Goal: Transaction & Acquisition: Purchase product/service

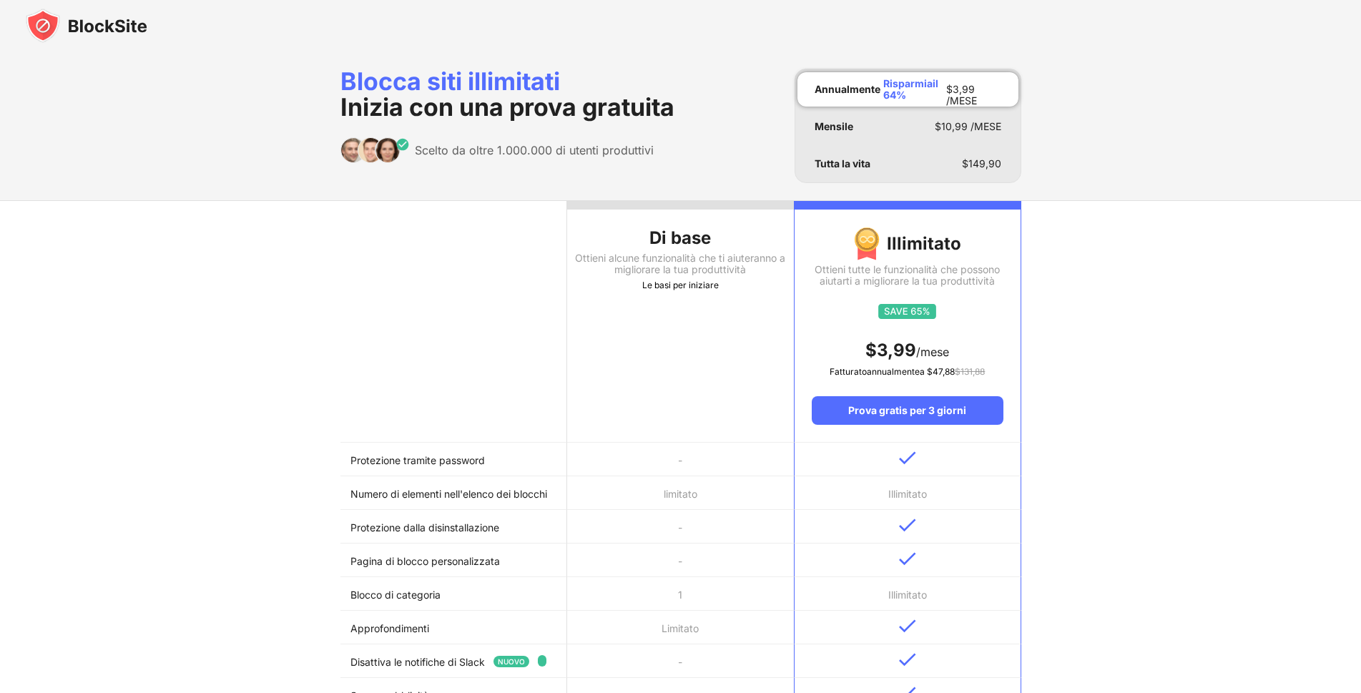
click at [665, 297] on th "Di base Ottieni alcune funzionalità che ti aiuteranno a migliorare la tua produ…" at bounding box center [680, 322] width 227 height 242
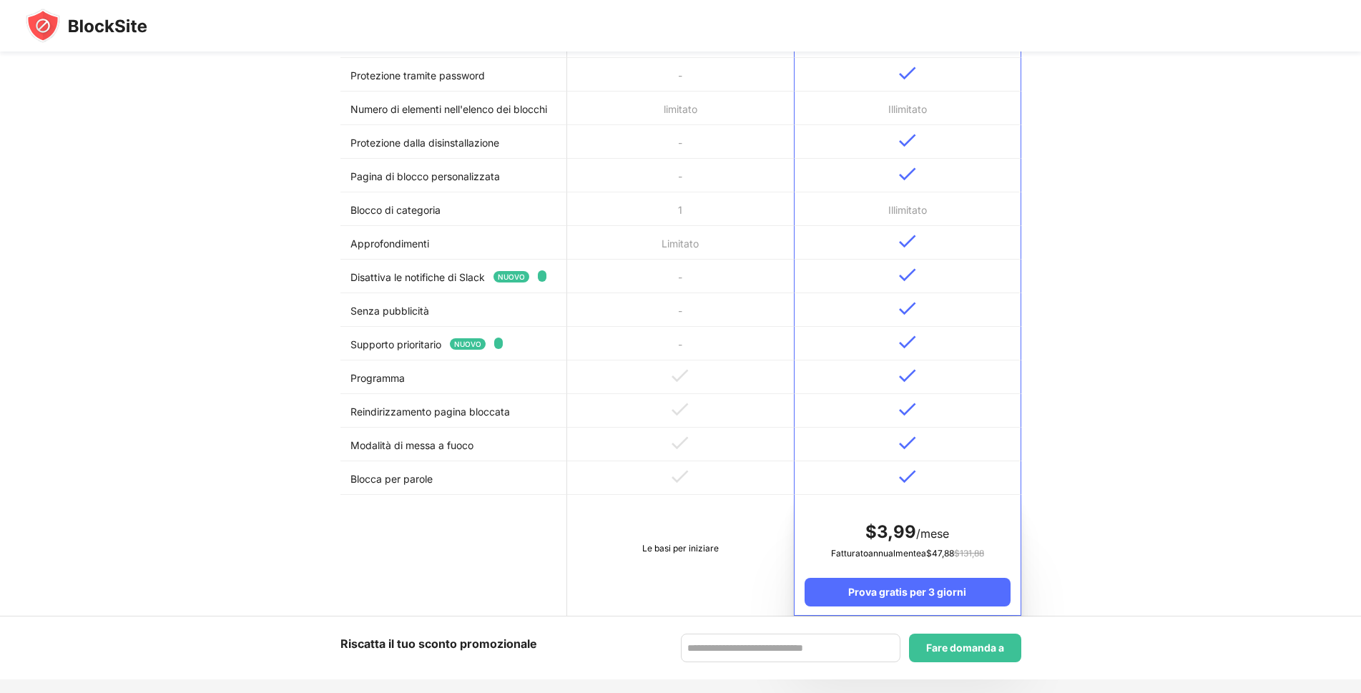
scroll to position [572, 0]
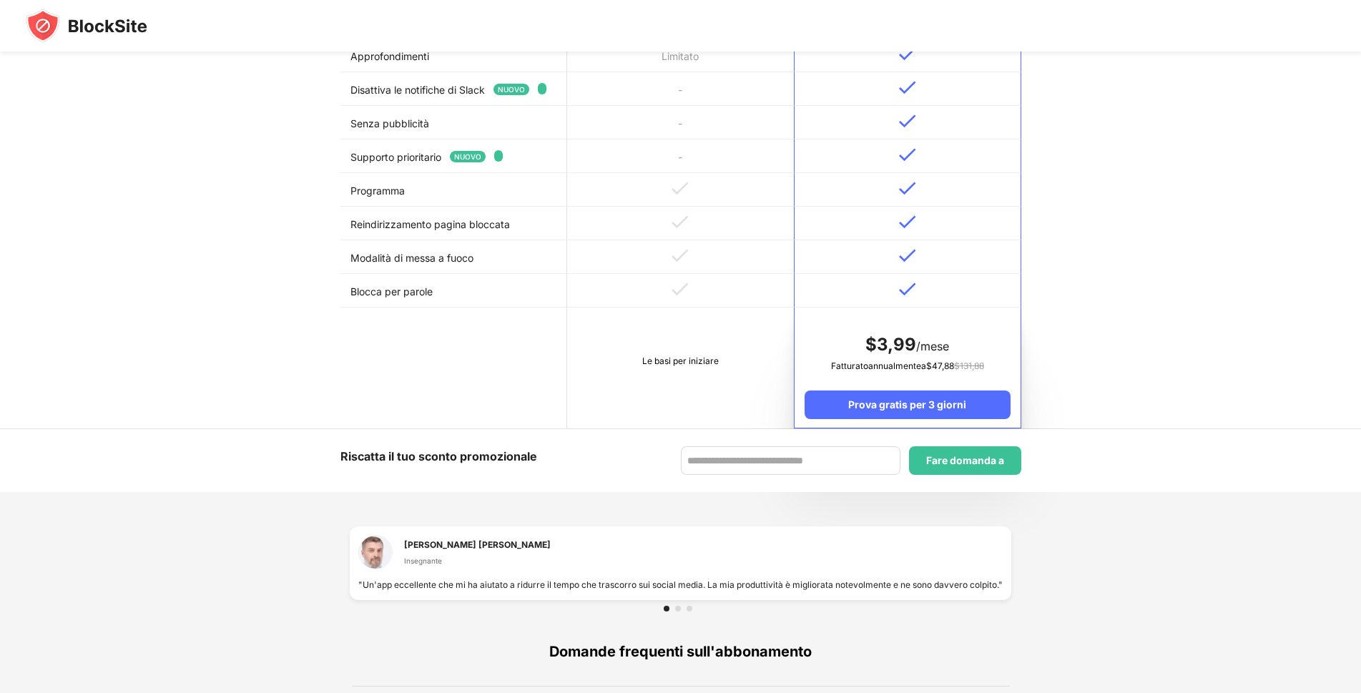
click at [692, 361] on font "Le basi per iniziare" at bounding box center [680, 360] width 77 height 11
click at [687, 378] on td "Le basi per iniziare" at bounding box center [680, 368] width 227 height 121
click at [710, 388] on td "Le basi per iniziare" at bounding box center [680, 368] width 227 height 121
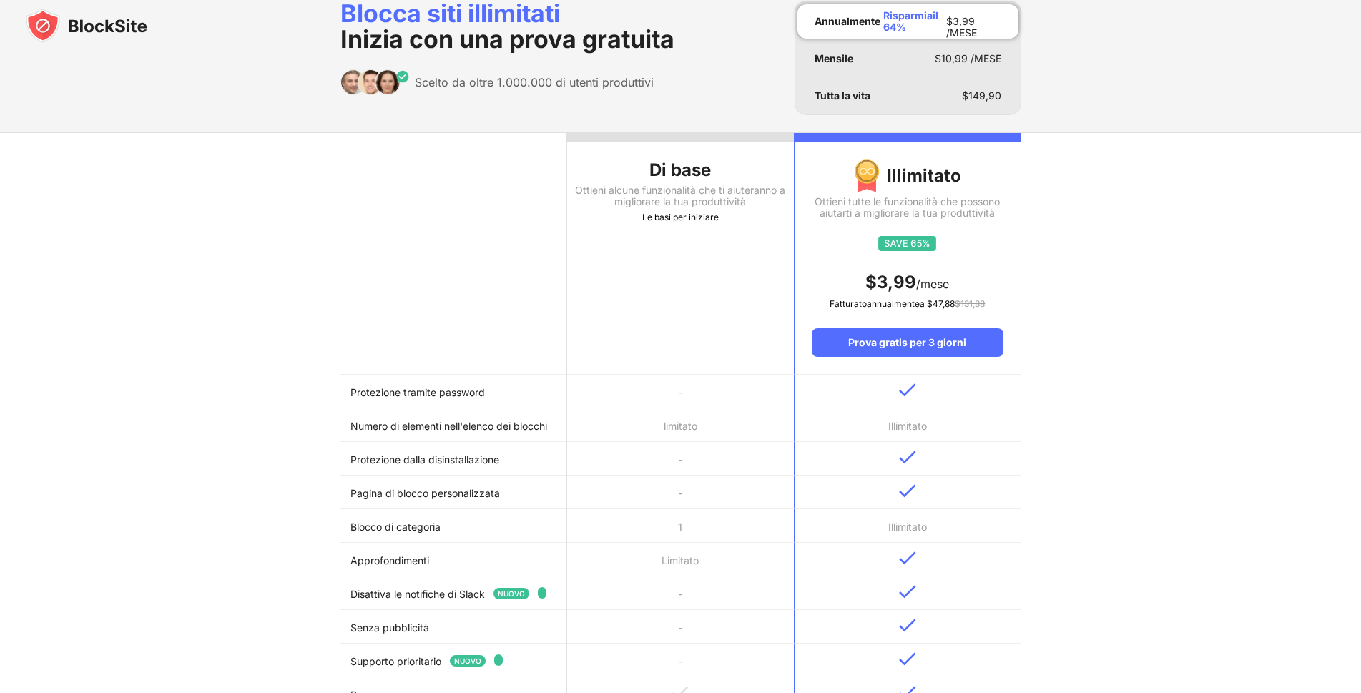
scroll to position [0, 0]
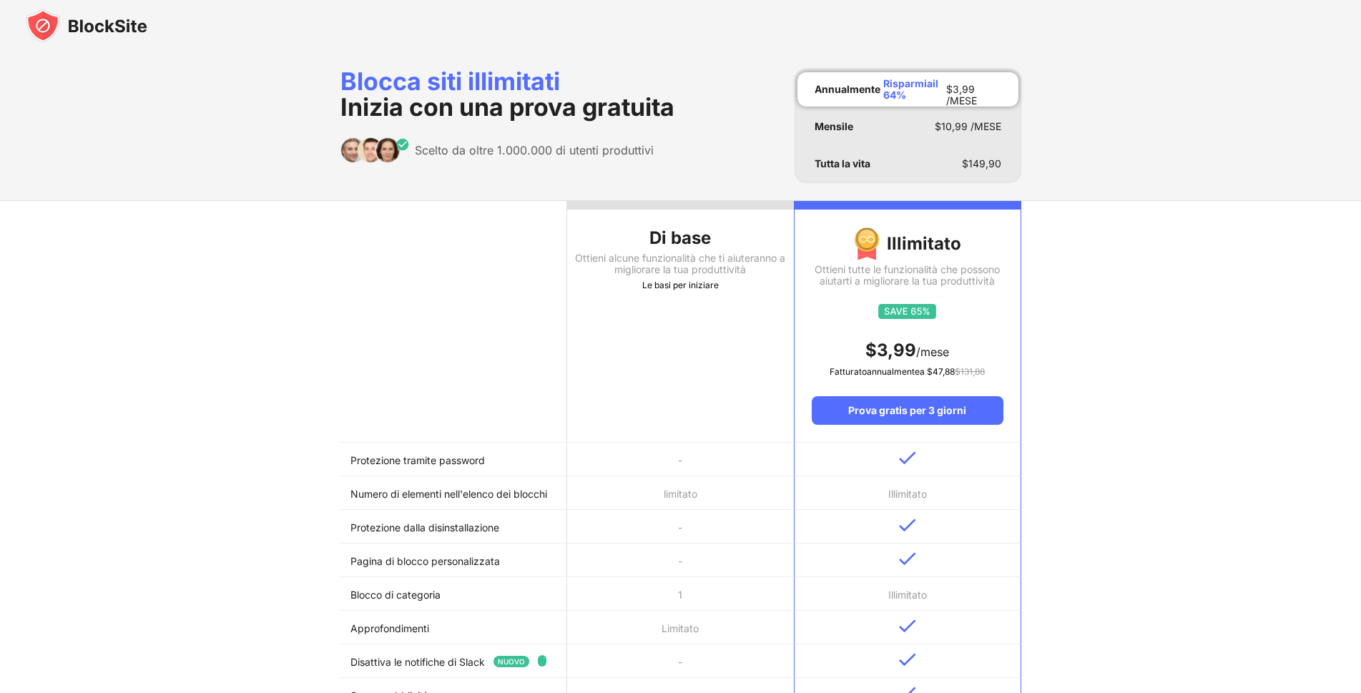
click at [700, 273] on font "Ottieni alcune funzionalità che ti aiuteranno a migliorare la tua produttività" at bounding box center [680, 264] width 210 height 24
click at [700, 240] on font "Di base" at bounding box center [680, 237] width 62 height 21
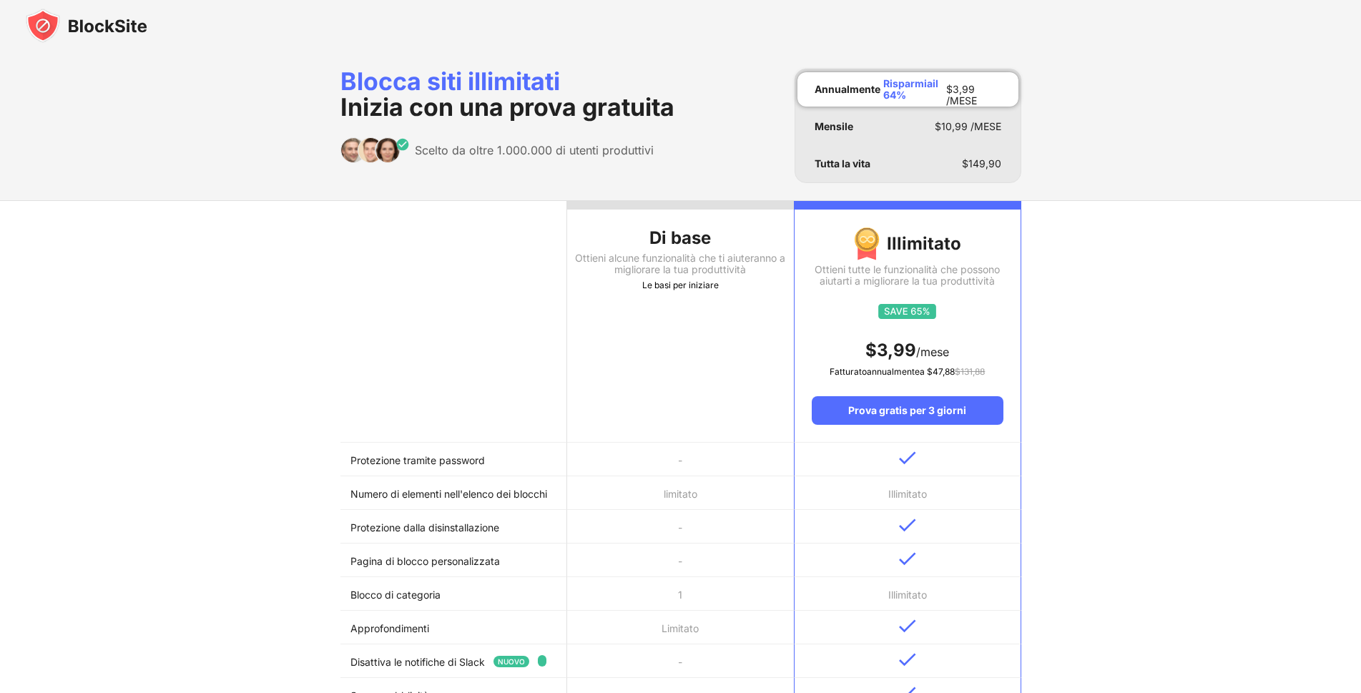
click at [700, 240] on font "Di base" at bounding box center [680, 237] width 62 height 21
